Goal: Task Accomplishment & Management: Manage account settings

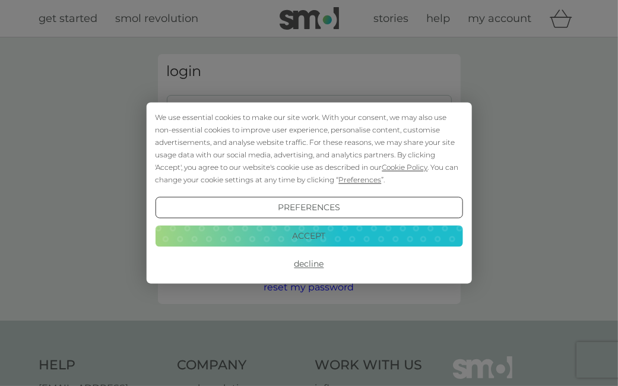
click at [316, 262] on button "Decline" at bounding box center [308, 263] width 307 height 21
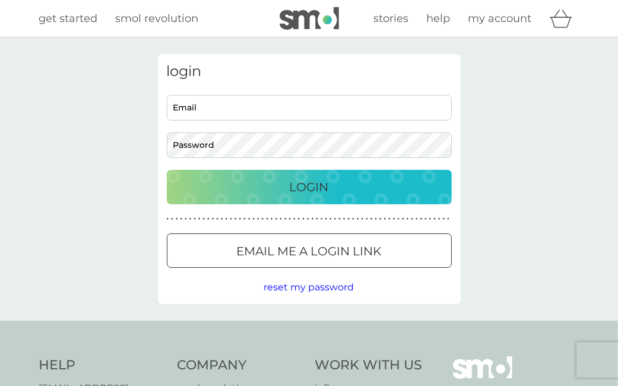
click at [209, 108] on input "Email" at bounding box center [309, 108] width 285 height 26
type input "dawnwebb82@gmail.com"
click at [316, 183] on p "Login" at bounding box center [309, 186] width 39 height 19
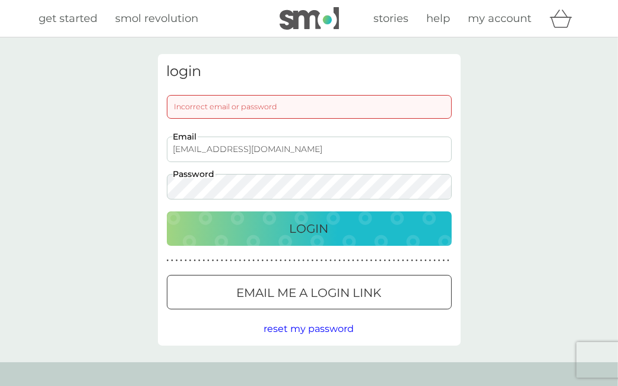
click at [317, 329] on span "reset my password" at bounding box center [309, 328] width 90 height 11
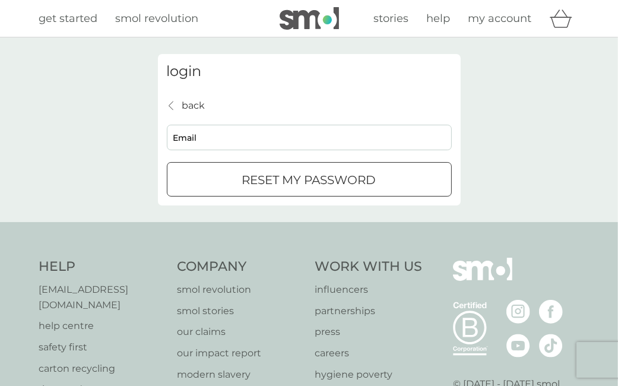
click at [290, 142] on input "Email" at bounding box center [309, 138] width 285 height 26
type input "dawnwebb82@gmail.com"
click at [296, 180] on div "submit" at bounding box center [294, 179] width 7 height 7
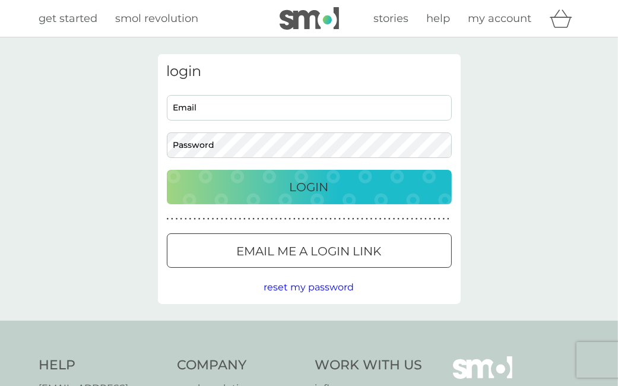
click at [264, 106] on input "Email" at bounding box center [309, 108] width 285 height 26
type input "dawnwebb82@gmail.com"
click at [316, 183] on p "Login" at bounding box center [309, 186] width 39 height 19
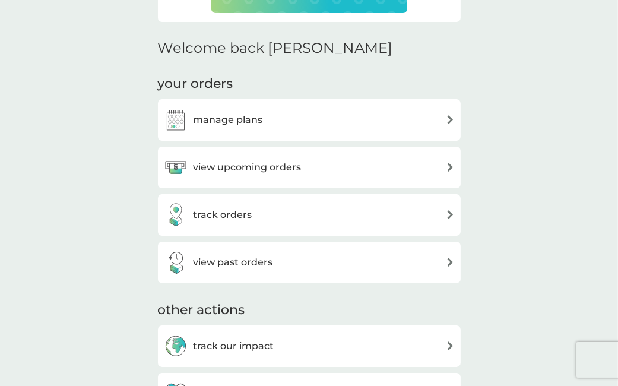
scroll to position [332, 0]
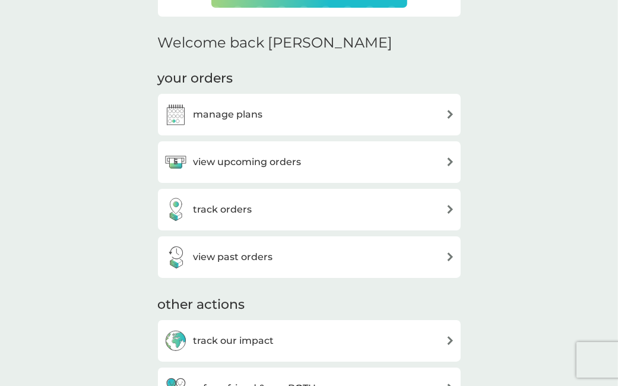
click at [218, 113] on h3 "manage plans" at bounding box center [227, 114] width 69 height 15
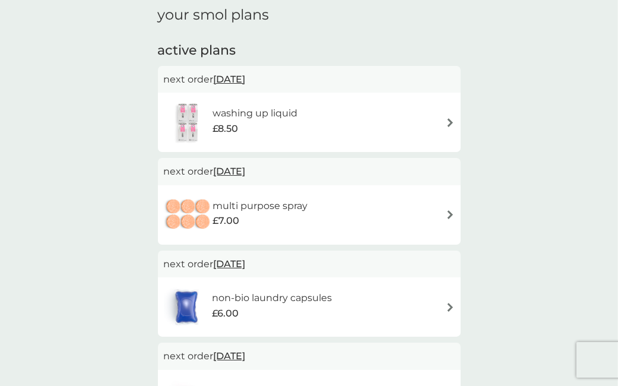
scroll to position [23, 0]
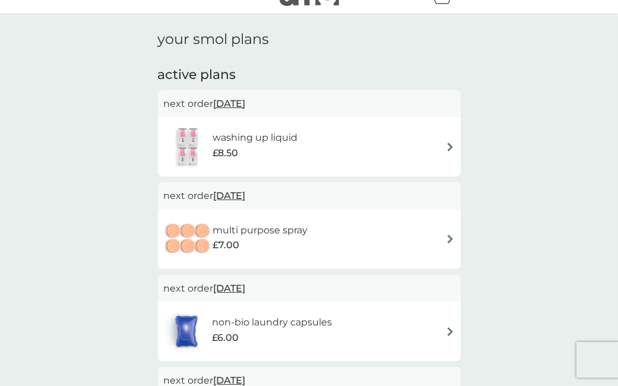
click at [446, 138] on div "washing up liquid £8.50" at bounding box center [309, 147] width 291 height 42
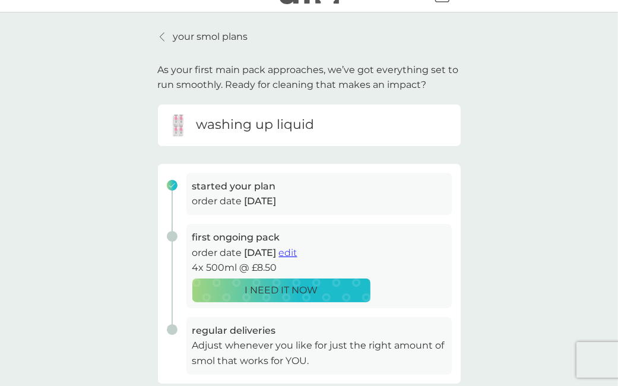
scroll to position [23, 0]
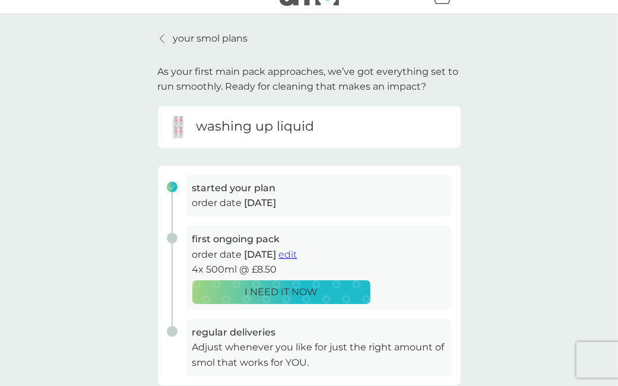
click at [162, 38] on icon at bounding box center [162, 38] width 5 height 9
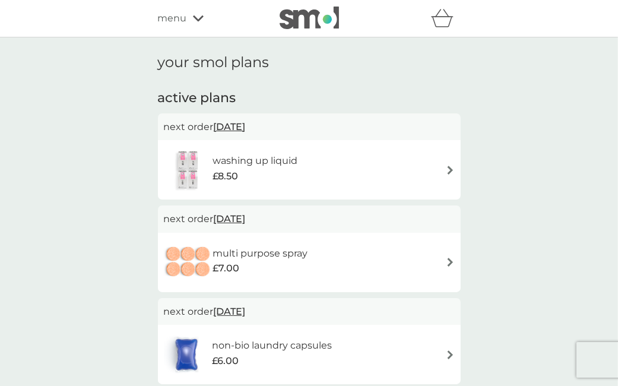
click at [246, 126] on span "14 Sep 2025" at bounding box center [230, 126] width 32 height 23
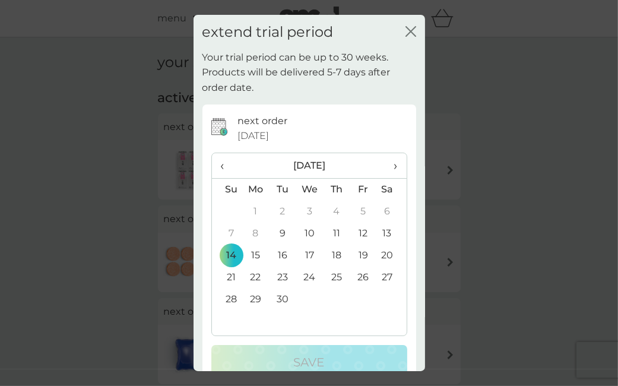
click at [411, 33] on icon "close" at bounding box center [410, 31] width 11 height 11
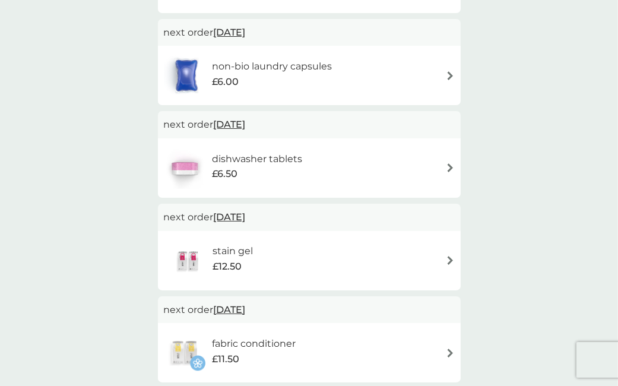
scroll to position [284, 0]
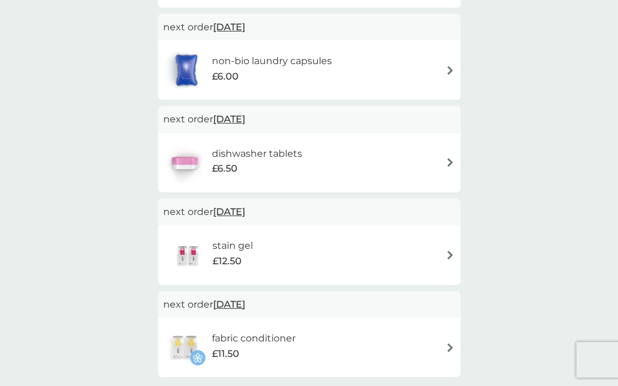
click at [246, 119] on span "14 Sep 2025" at bounding box center [230, 118] width 32 height 23
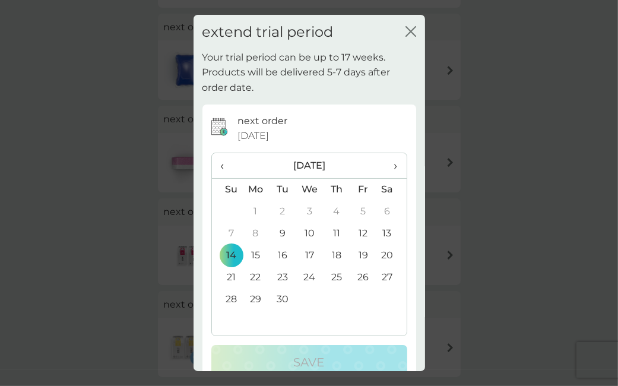
click at [396, 166] on span "›" at bounding box center [391, 165] width 12 height 25
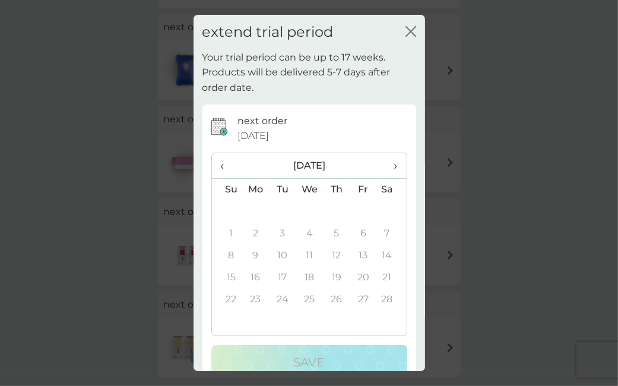
click at [411, 29] on icon "close" at bounding box center [413, 31] width 5 height 9
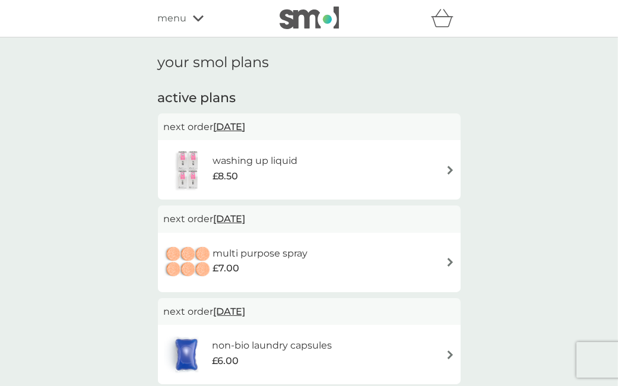
scroll to position [0, 0]
click at [188, 18] on div "menu" at bounding box center [208, 18] width 101 height 15
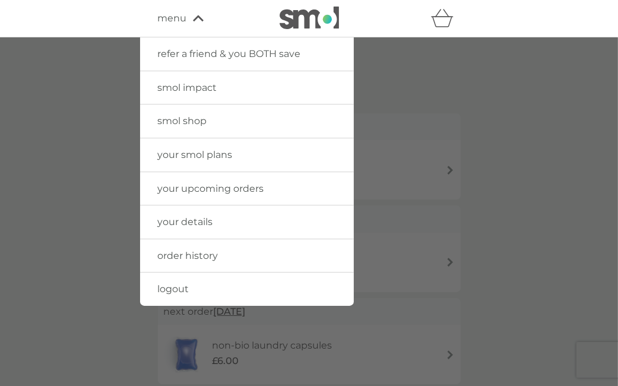
click at [214, 156] on span "your smol plans" at bounding box center [195, 154] width 75 height 11
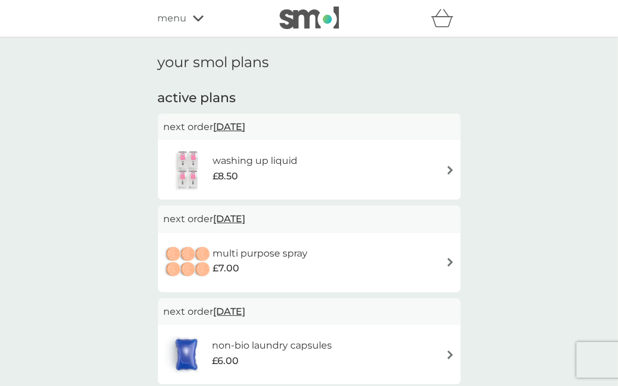
click at [242, 170] on div "£8.50" at bounding box center [254, 176] width 85 height 15
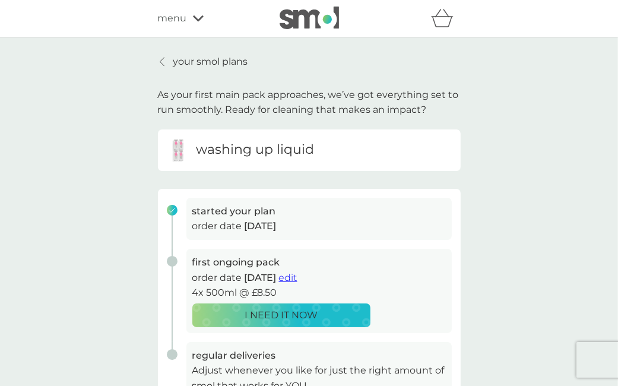
click at [297, 281] on span "edit" at bounding box center [288, 277] width 18 height 11
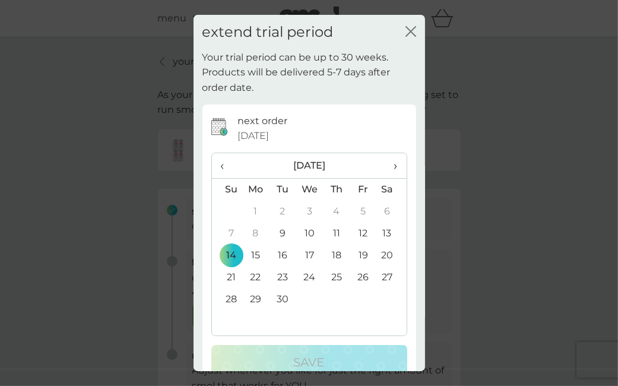
click at [398, 167] on th "›" at bounding box center [391, 166] width 30 height 26
click at [413, 29] on icon "close" at bounding box center [413, 31] width 5 height 9
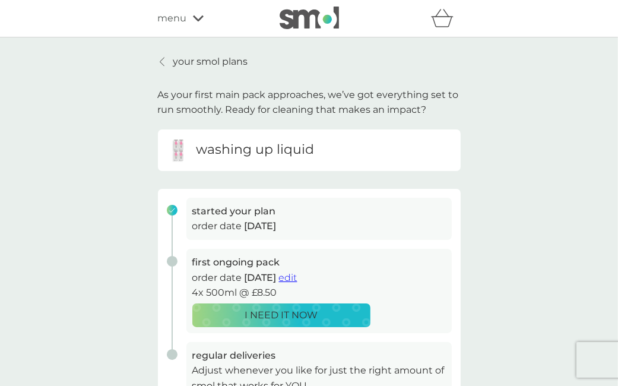
click at [161, 62] on icon at bounding box center [162, 61] width 5 height 9
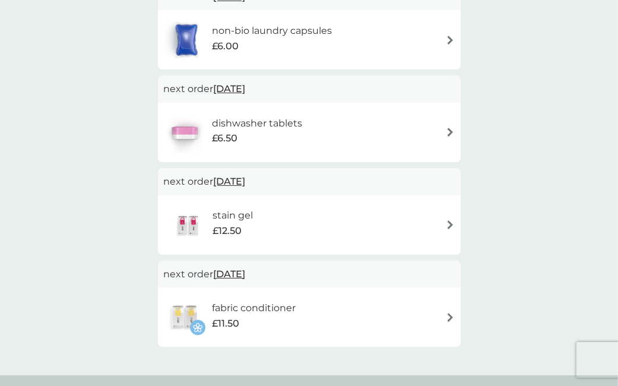
scroll to position [332, 0]
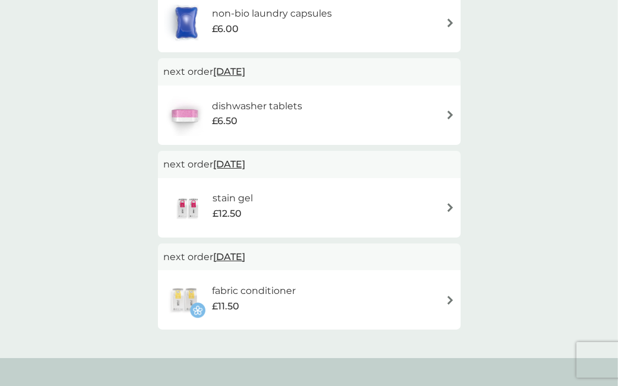
click at [246, 74] on span "14 Sep 2025" at bounding box center [230, 71] width 32 height 23
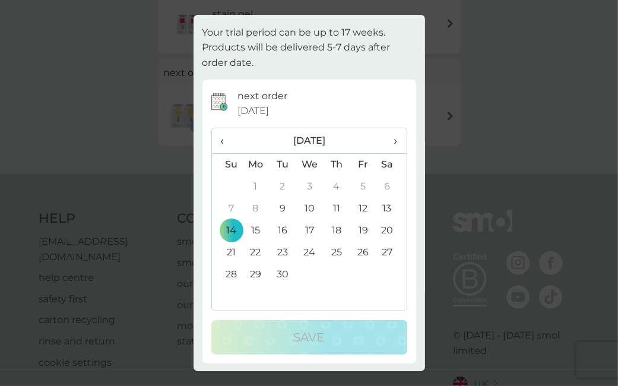
scroll to position [522, 0]
click at [396, 138] on span "›" at bounding box center [391, 140] width 12 height 25
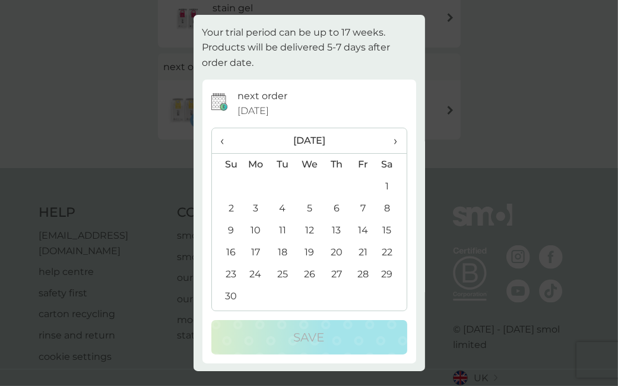
click at [396, 138] on span "›" at bounding box center [391, 140] width 12 height 25
click at [444, 113] on div "extend trial period close Your trial period can be up to 17 weeks. Products wil…" at bounding box center [309, 193] width 618 height 386
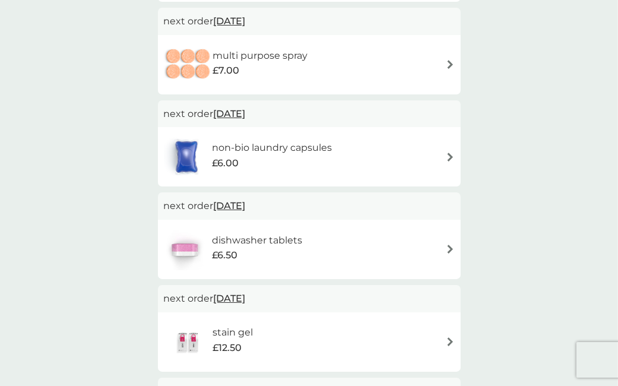
scroll to position [189, 0]
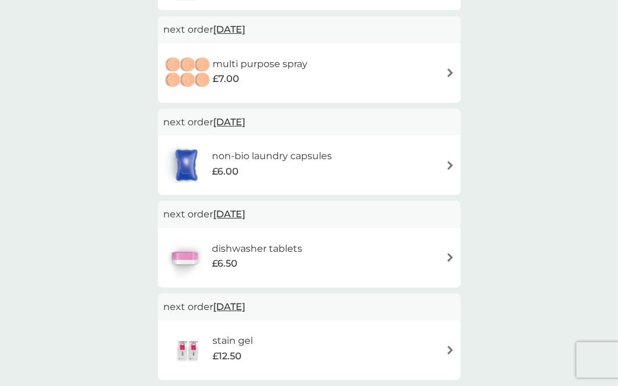
click at [237, 246] on h6 "dishwasher tablets" at bounding box center [257, 248] width 90 height 15
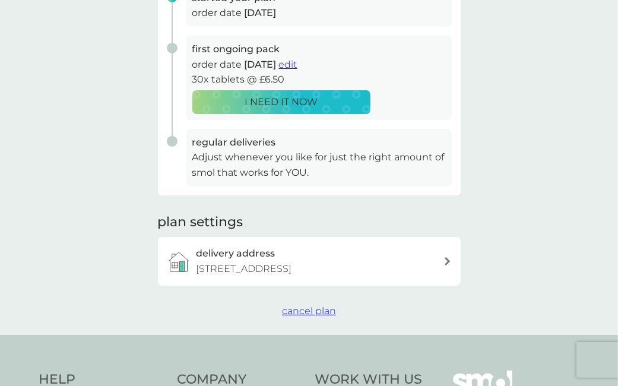
scroll to position [261, 0]
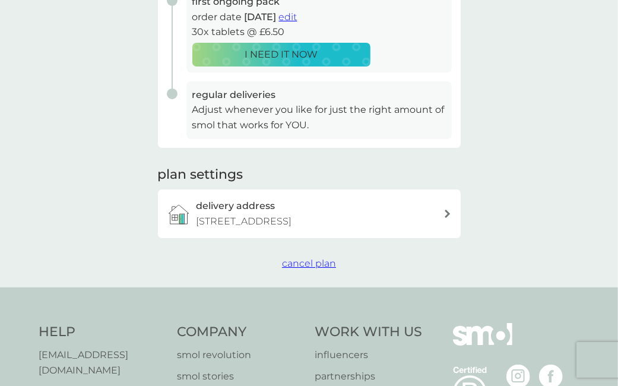
click at [326, 269] on span "cancel plan" at bounding box center [309, 263] width 54 height 11
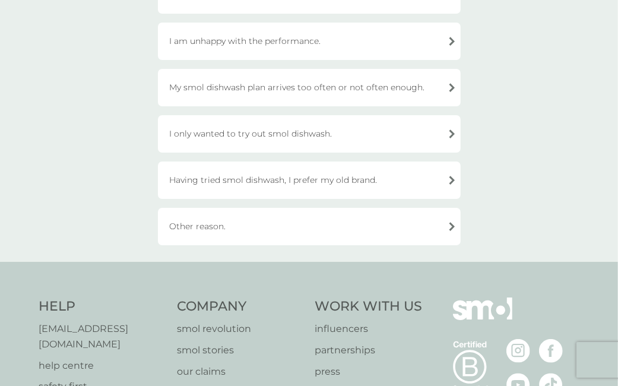
scroll to position [213, 0]
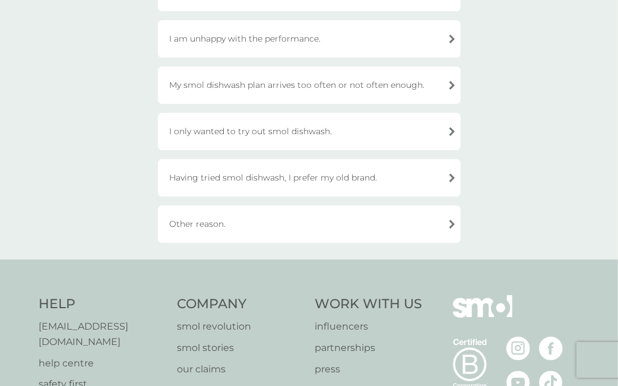
click at [235, 233] on div "Other reason." at bounding box center [309, 223] width 303 height 37
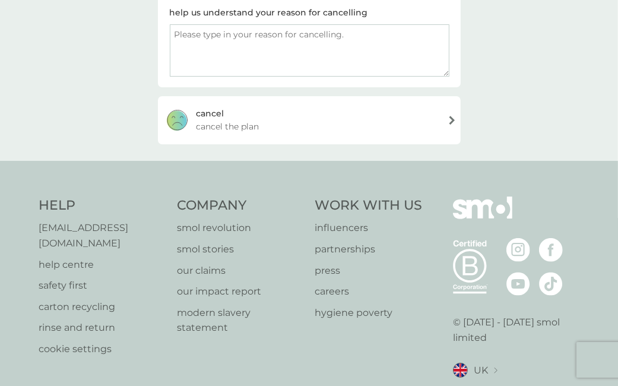
click at [259, 42] on textarea at bounding box center [310, 50] width 280 height 52
type textarea "dont own a dishwasher"
click at [228, 125] on span "cancel the plan" at bounding box center [227, 126] width 63 height 13
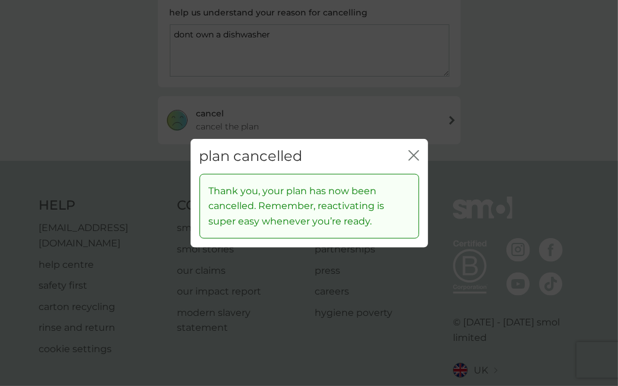
click at [418, 154] on icon "close" at bounding box center [413, 155] width 11 height 11
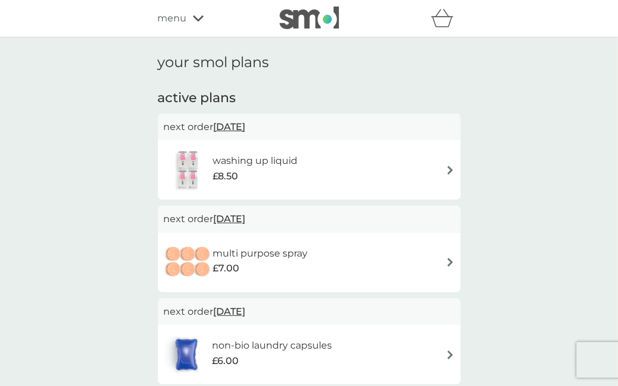
click at [543, 179] on div "your smol plans active plans next order 14 Sep 2025 washing up liquid £8.50 nex…" at bounding box center [309, 375] width 618 height 677
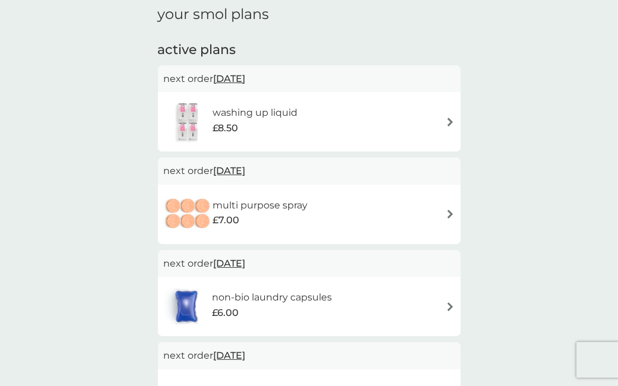
scroll to position [47, 0]
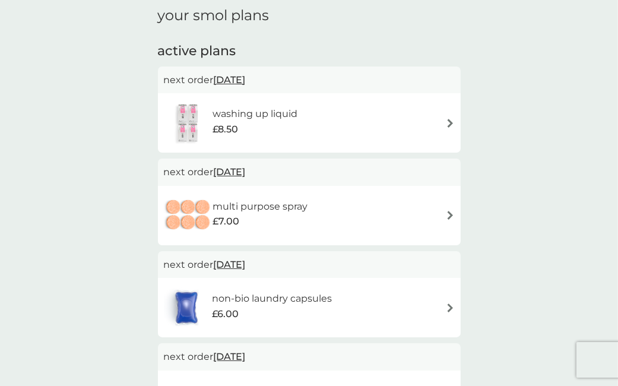
click at [284, 115] on h6 "washing up liquid" at bounding box center [254, 113] width 85 height 15
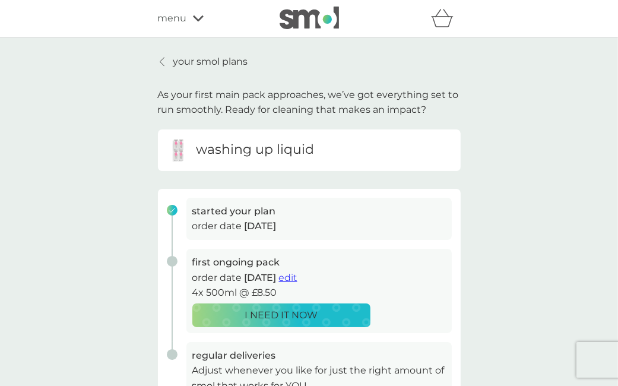
click at [297, 275] on span "edit" at bounding box center [288, 277] width 18 height 11
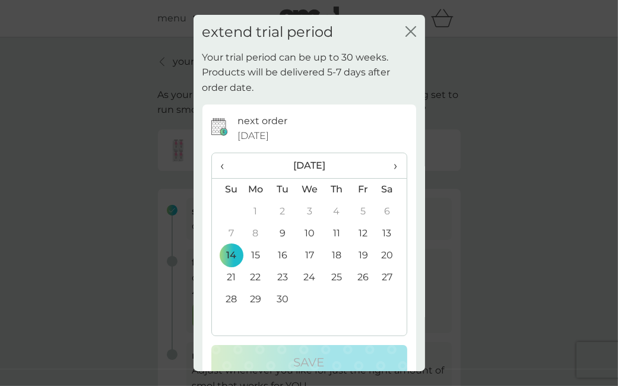
click at [395, 165] on span "›" at bounding box center [391, 165] width 12 height 25
click at [395, 158] on span "›" at bounding box center [391, 165] width 12 height 25
click at [394, 170] on span "›" at bounding box center [391, 165] width 12 height 25
click at [409, 30] on icon "close" at bounding box center [408, 31] width 5 height 9
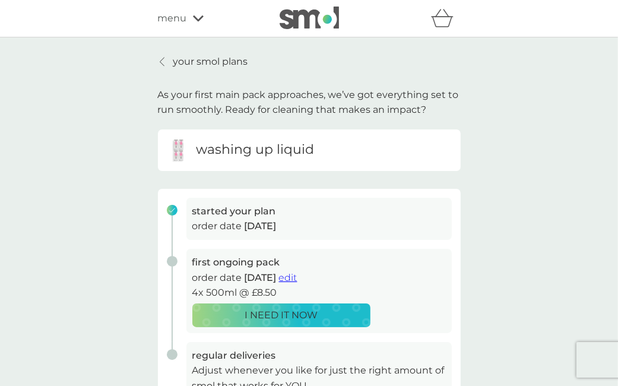
click at [164, 64] on div at bounding box center [162, 61] width 8 height 9
